Goal: Task Accomplishment & Management: Manage account settings

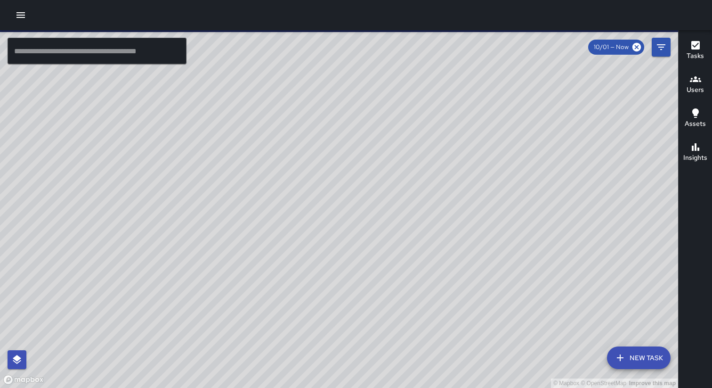
click at [21, 16] on icon "button" at bounding box center [20, 14] width 11 height 11
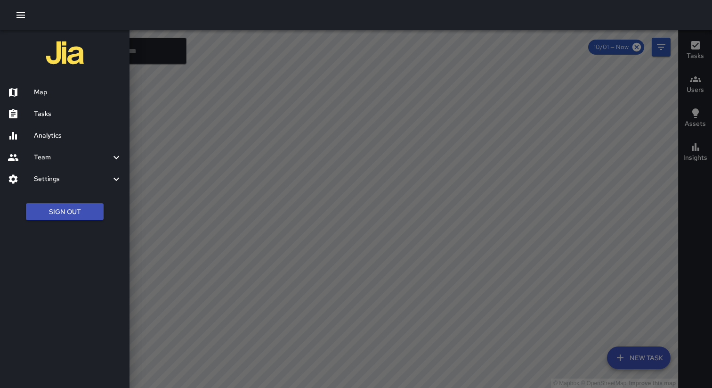
click at [60, 214] on button "Sign Out" at bounding box center [65, 211] width 78 height 17
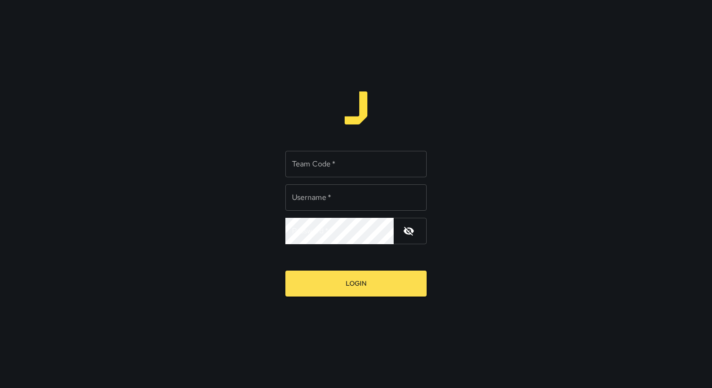
click at [324, 162] on div "Team Code   * Team Code   *" at bounding box center [355, 164] width 141 height 26
type input "*****"
click at [296, 200] on input "Username   *" at bounding box center [355, 197] width 141 height 26
click at [221, 212] on div "Team Code   * ***** Team Code   * Username   * Username   * Password   * Passwo…" at bounding box center [356, 194] width 712 height 388
click at [313, 106] on div "Team Code   * ***** Team Code   * Username   * Username   * Password   * Passwo…" at bounding box center [356, 194] width 712 height 388
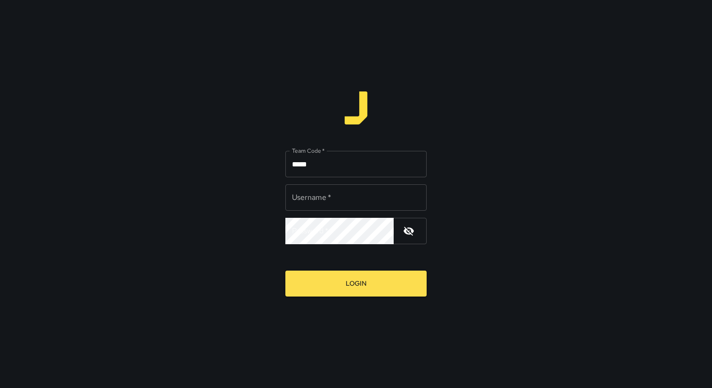
type input "**********"
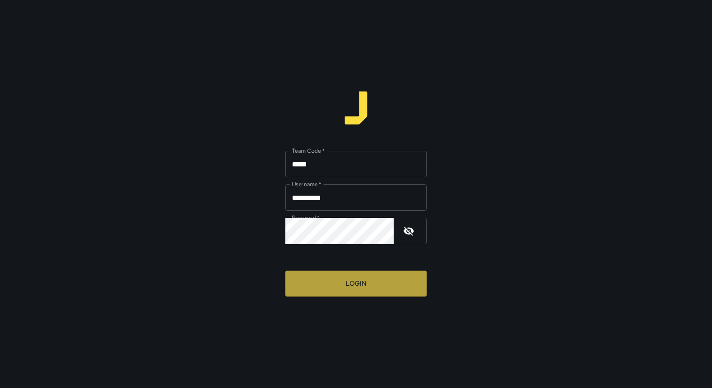
click at [351, 286] on button "Login" at bounding box center [355, 283] width 141 height 26
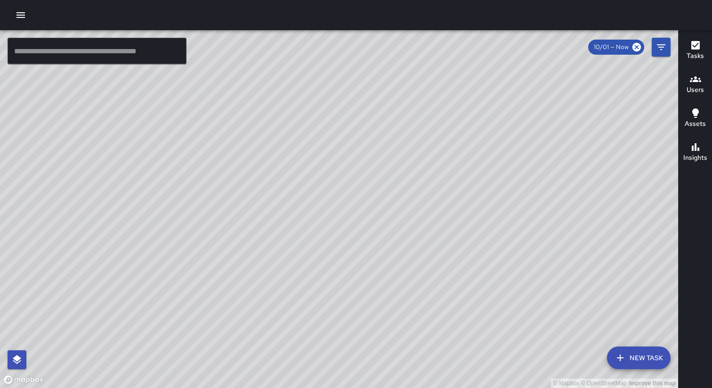
click at [299, 18] on div at bounding box center [356, 15] width 712 height 30
click at [21, 18] on icon "button" at bounding box center [20, 14] width 11 height 11
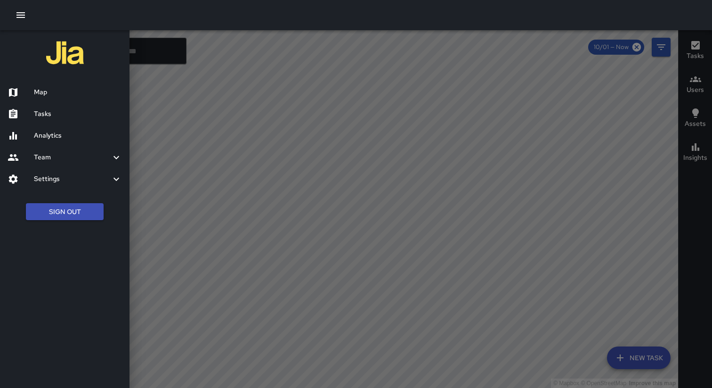
click at [74, 21] on div at bounding box center [356, 15] width 712 height 30
click at [56, 12] on div at bounding box center [356, 15] width 712 height 30
click at [571, 16] on div at bounding box center [356, 15] width 712 height 30
click at [19, 17] on icon "button" at bounding box center [20, 14] width 11 height 11
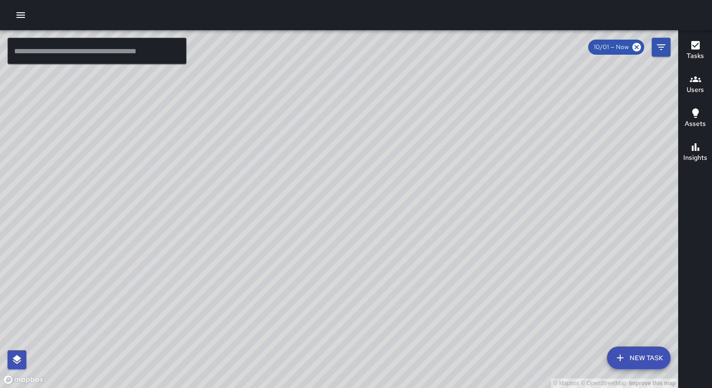
click at [693, 127] on h6 "Assets" at bounding box center [695, 124] width 21 height 10
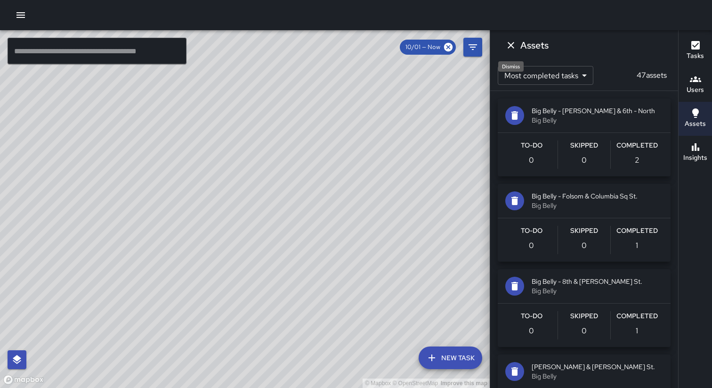
click at [511, 44] on icon "Dismiss" at bounding box center [511, 45] width 7 height 7
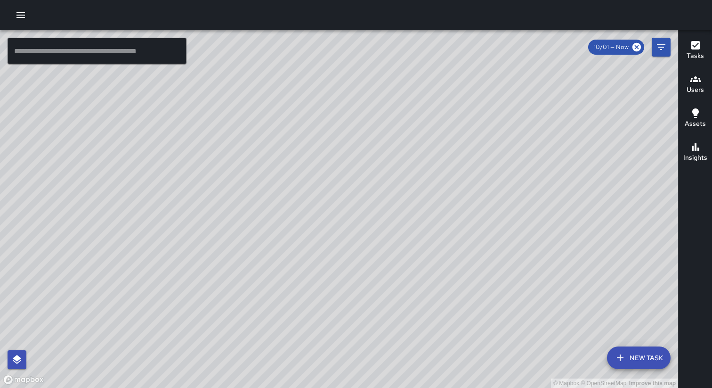
click at [695, 118] on icon "button" at bounding box center [695, 112] width 11 height 11
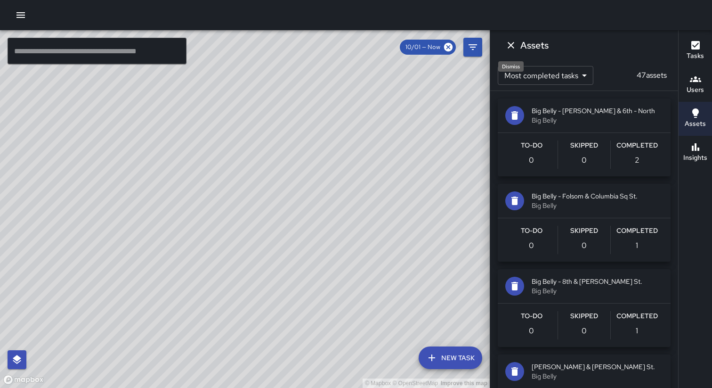
click at [505, 43] on button "Dismiss" at bounding box center [511, 45] width 19 height 19
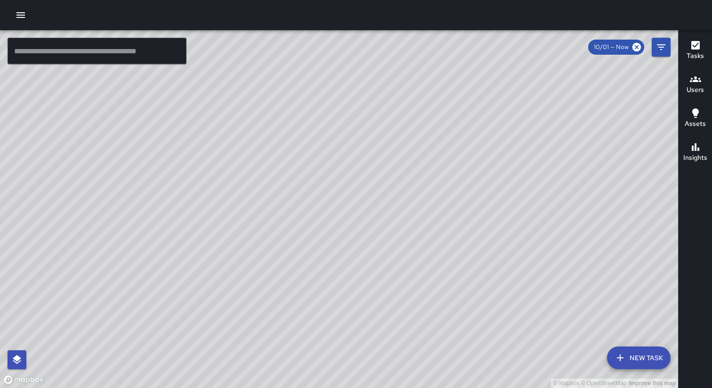
click at [123, 8] on div at bounding box center [356, 15] width 712 height 30
click at [536, 20] on div at bounding box center [356, 15] width 712 height 30
click at [694, 50] on icon "button" at bounding box center [695, 45] width 11 height 11
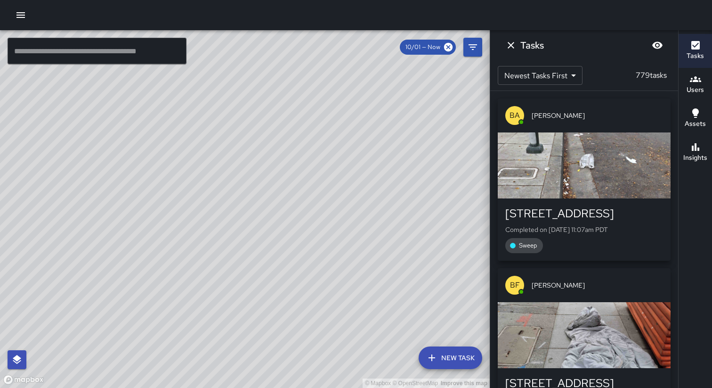
click at [695, 111] on icon "button" at bounding box center [695, 112] width 7 height 9
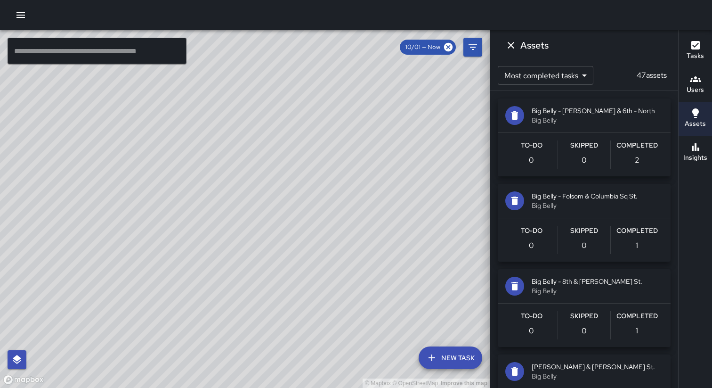
click at [694, 78] on icon "button" at bounding box center [695, 79] width 11 height 6
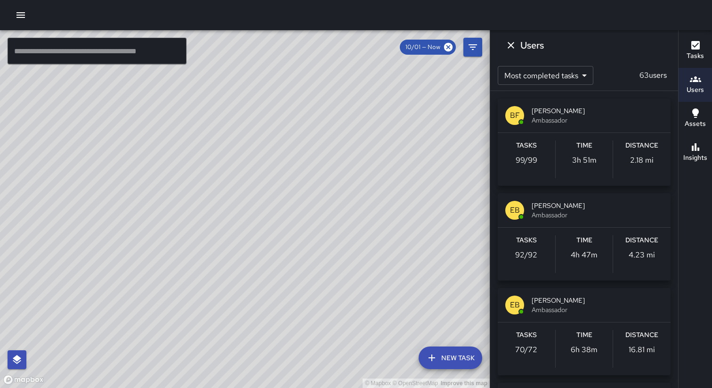
click at [702, 147] on div "Insights" at bounding box center [696, 152] width 24 height 22
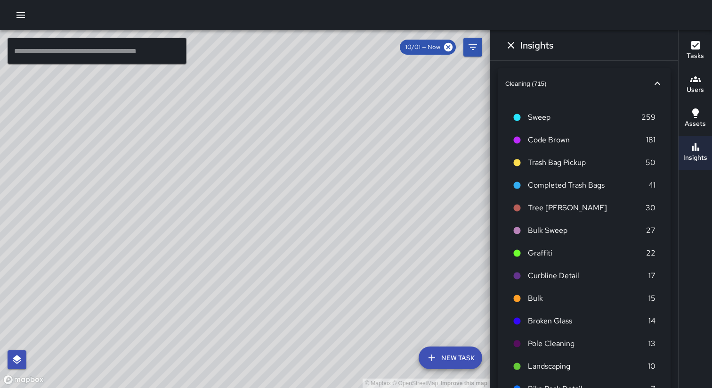
click at [699, 121] on h6 "Assets" at bounding box center [695, 124] width 21 height 10
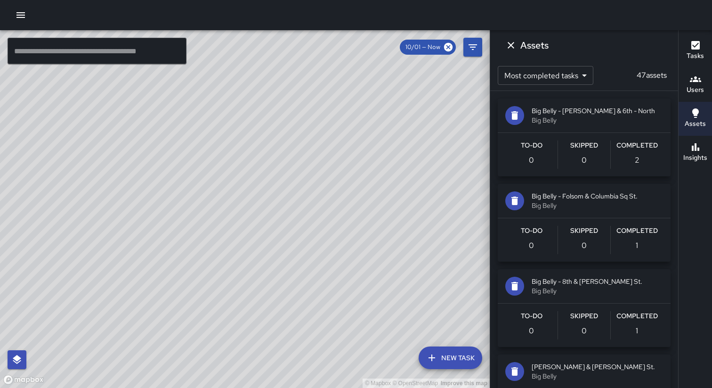
click at [579, 168] on div "Skipped 0" at bounding box center [584, 154] width 52 height 28
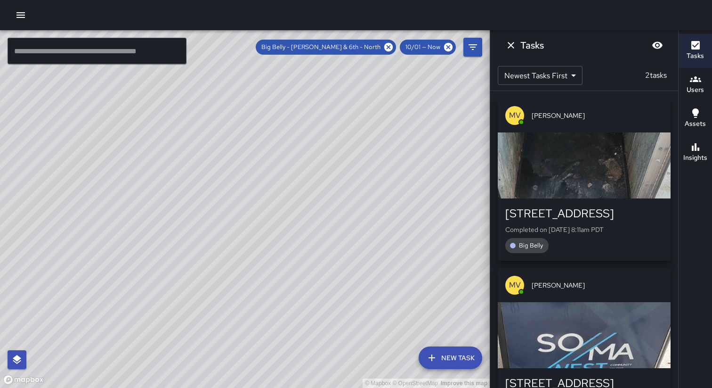
click at [569, 215] on div "[STREET_ADDRESS]" at bounding box center [584, 213] width 158 height 15
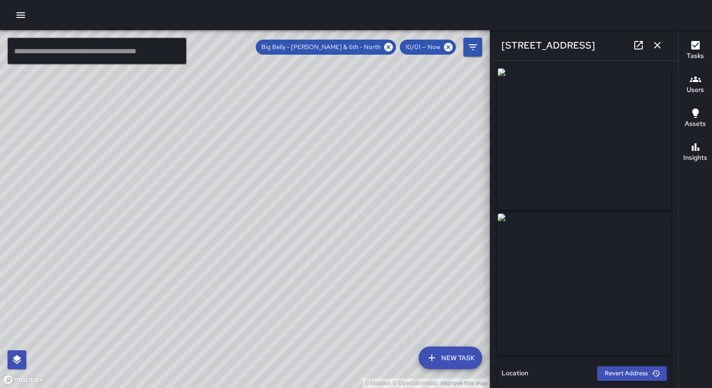
type input "**********"
click at [657, 45] on icon "button" at bounding box center [657, 45] width 7 height 7
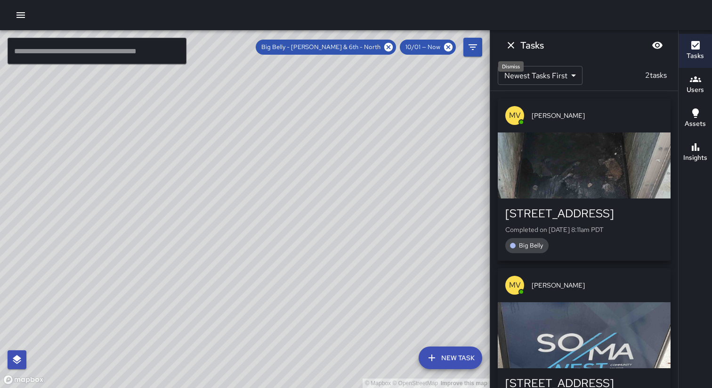
click at [519, 41] on button "Dismiss" at bounding box center [511, 45] width 19 height 19
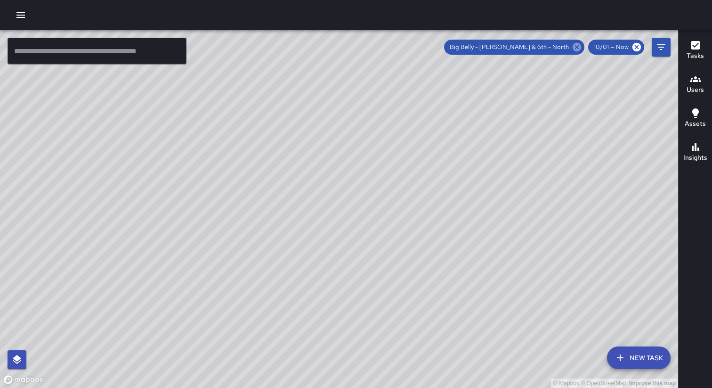
click at [577, 47] on icon at bounding box center [577, 47] width 8 height 8
drag, startPoint x: 265, startPoint y: 229, endPoint x: 421, endPoint y: 169, distance: 167.2
click at [421, 169] on div "© Mapbox © OpenStreetMap Improve this map" at bounding box center [339, 209] width 678 height 358
click at [20, 14] on icon "button" at bounding box center [20, 14] width 11 height 11
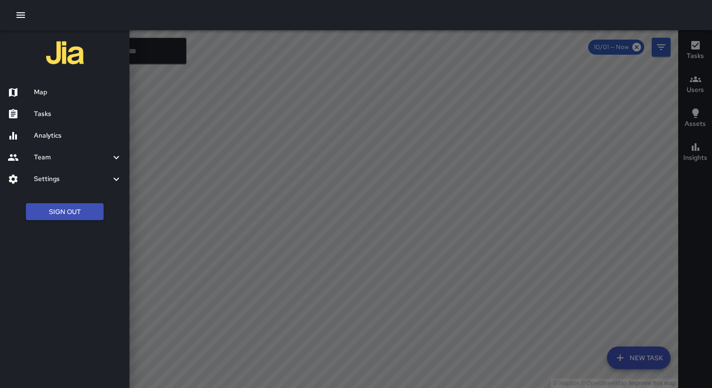
click at [48, 92] on h6 "Map" at bounding box center [78, 92] width 88 height 10
